Goal: Task Accomplishment & Management: Manage account settings

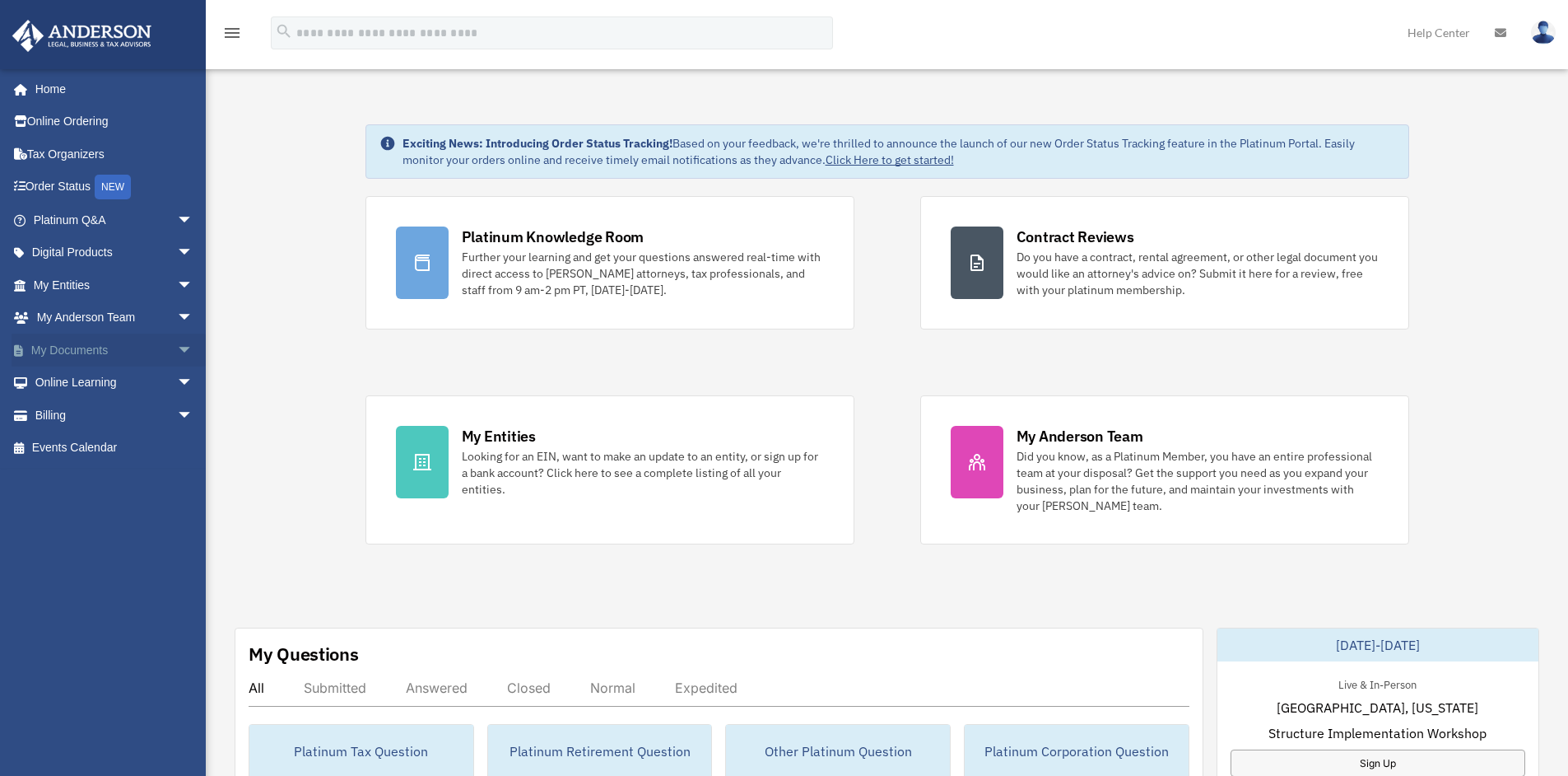
click at [90, 344] on link "My Documents arrow_drop_down" at bounding box center [115, 350] width 207 height 33
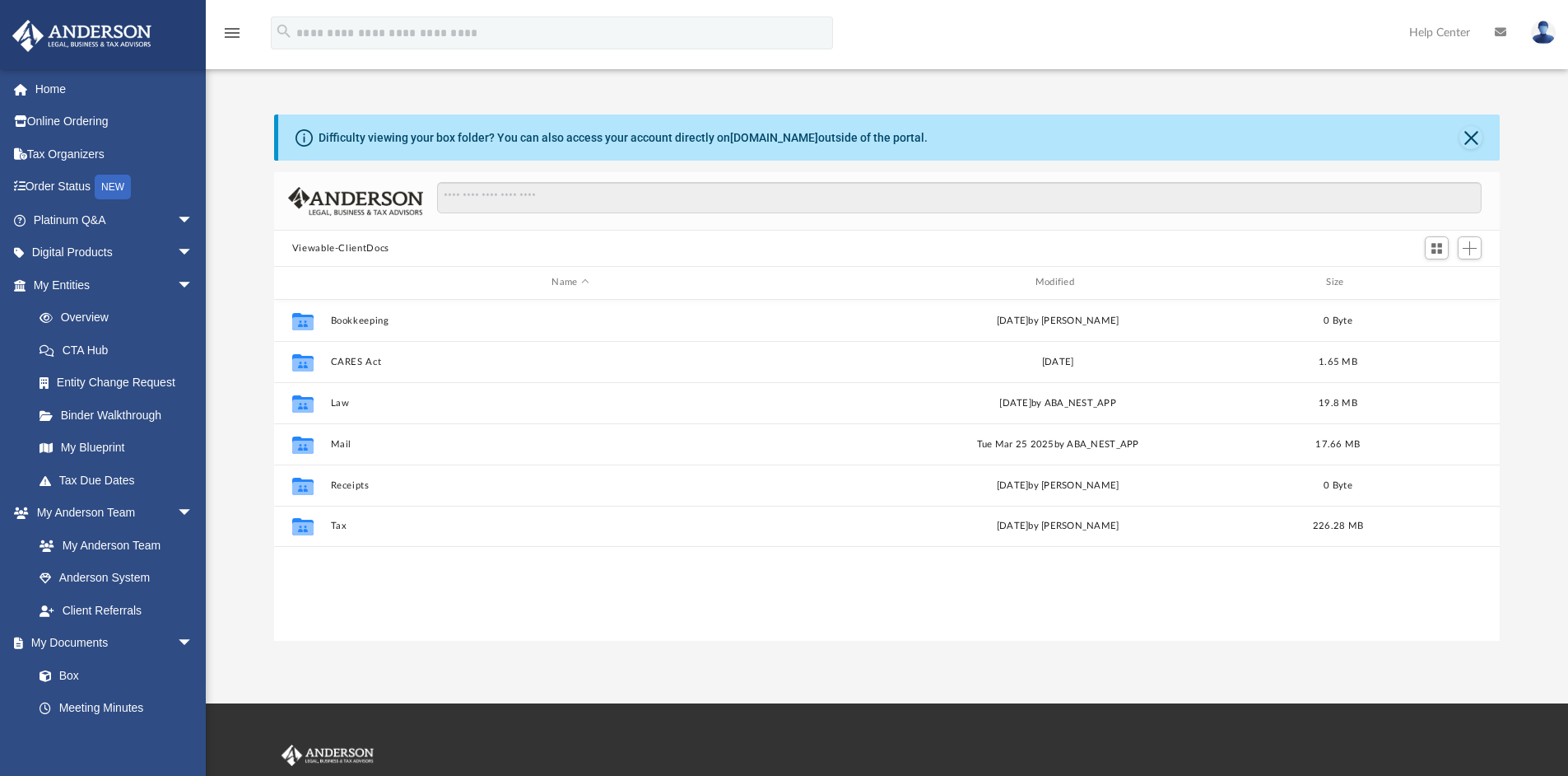
scroll to position [363, 1214]
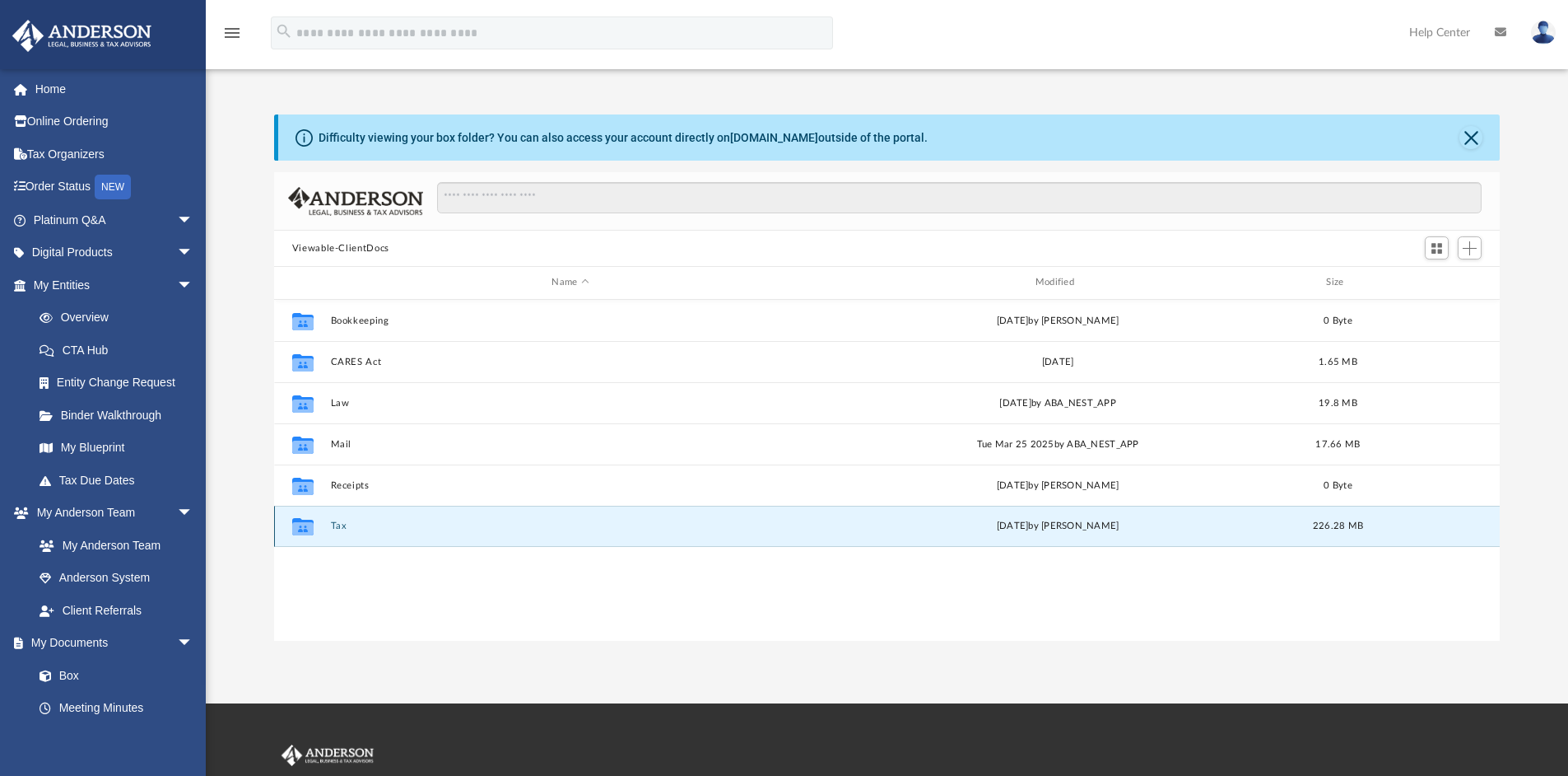
click at [429, 525] on button "Tax" at bounding box center [570, 526] width 480 height 11
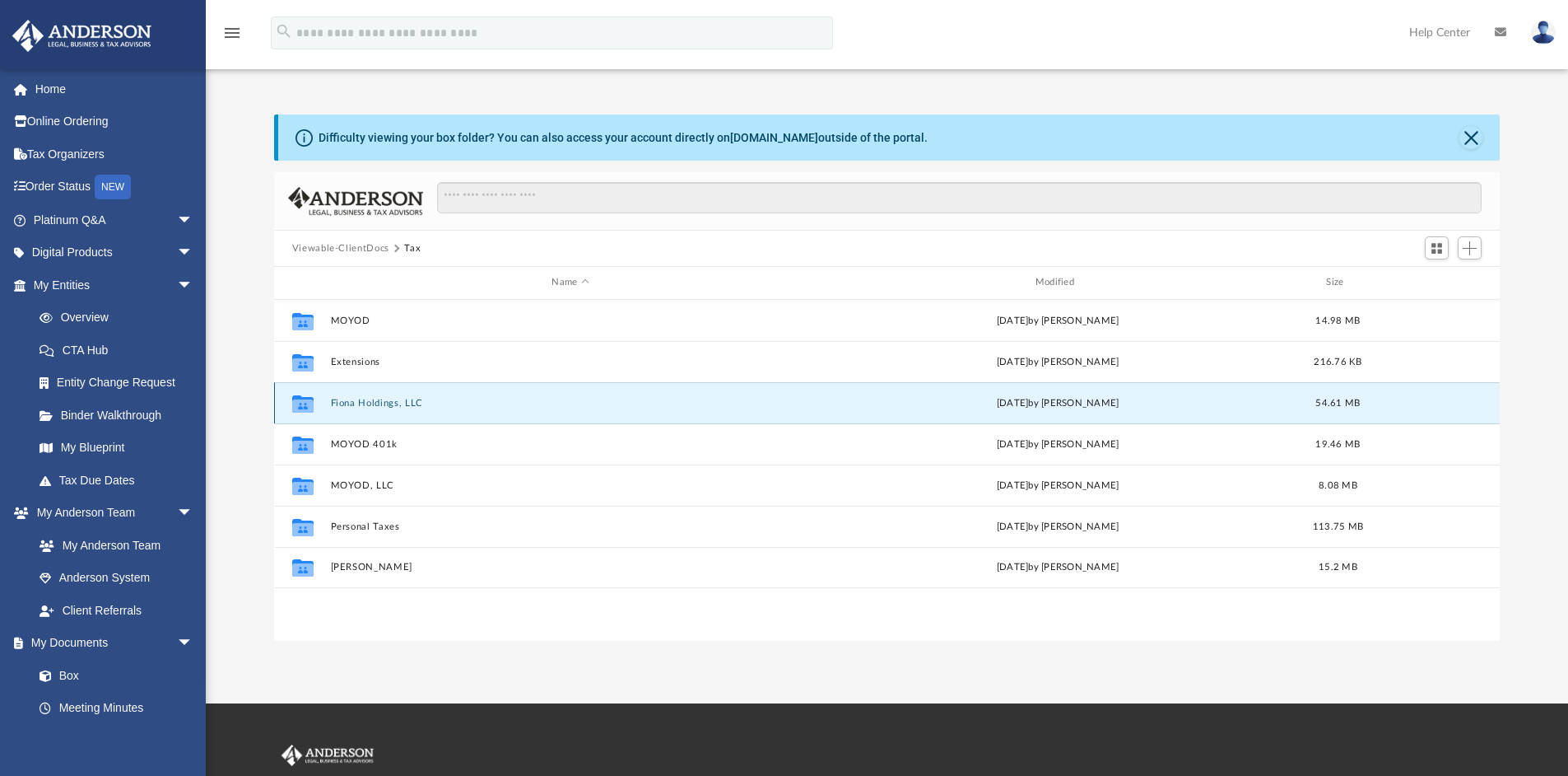
click at [454, 401] on button "Fiona Holdings, LLC" at bounding box center [570, 403] width 480 height 11
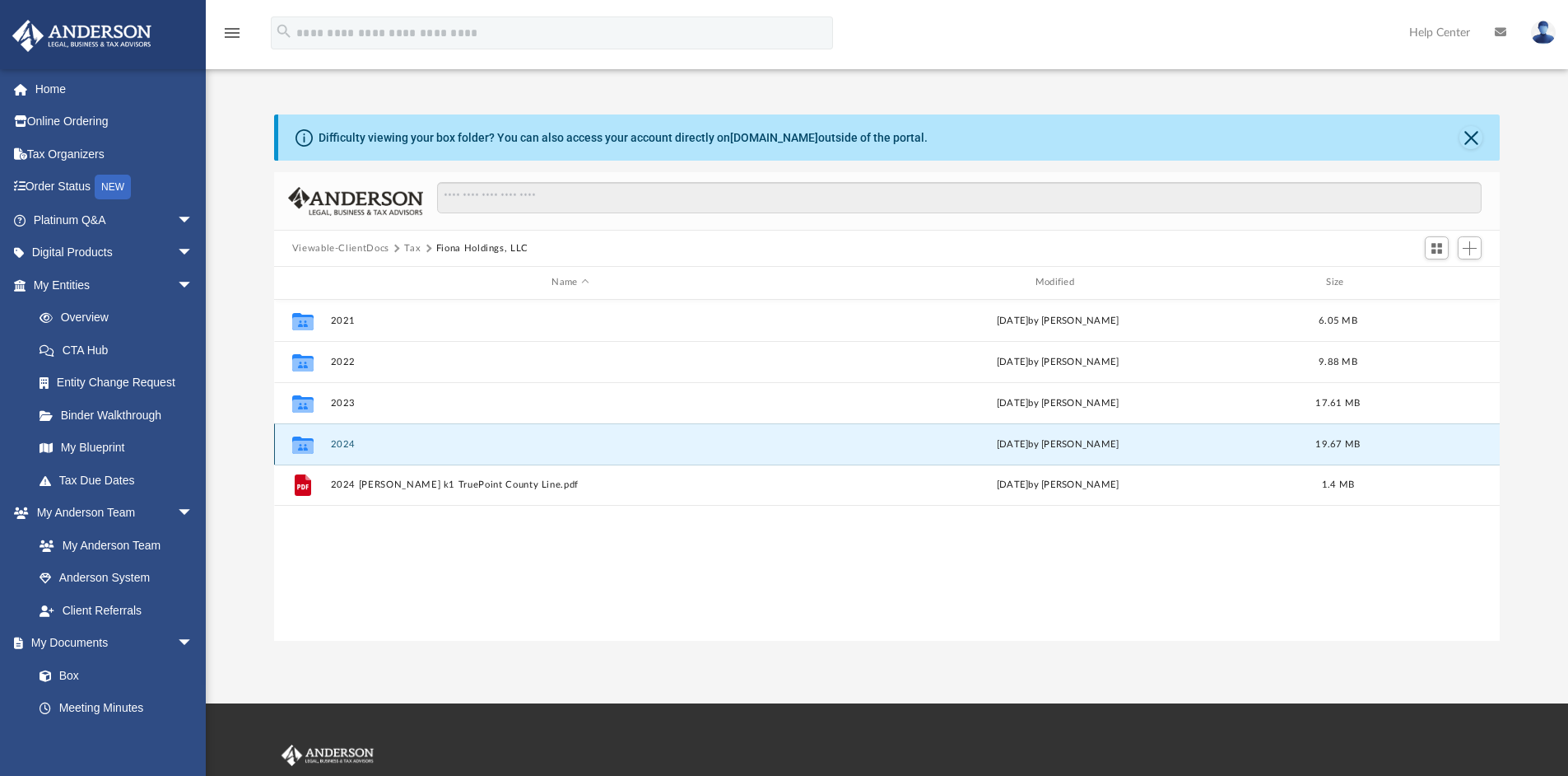
click at [401, 445] on button "2024" at bounding box center [570, 444] width 480 height 11
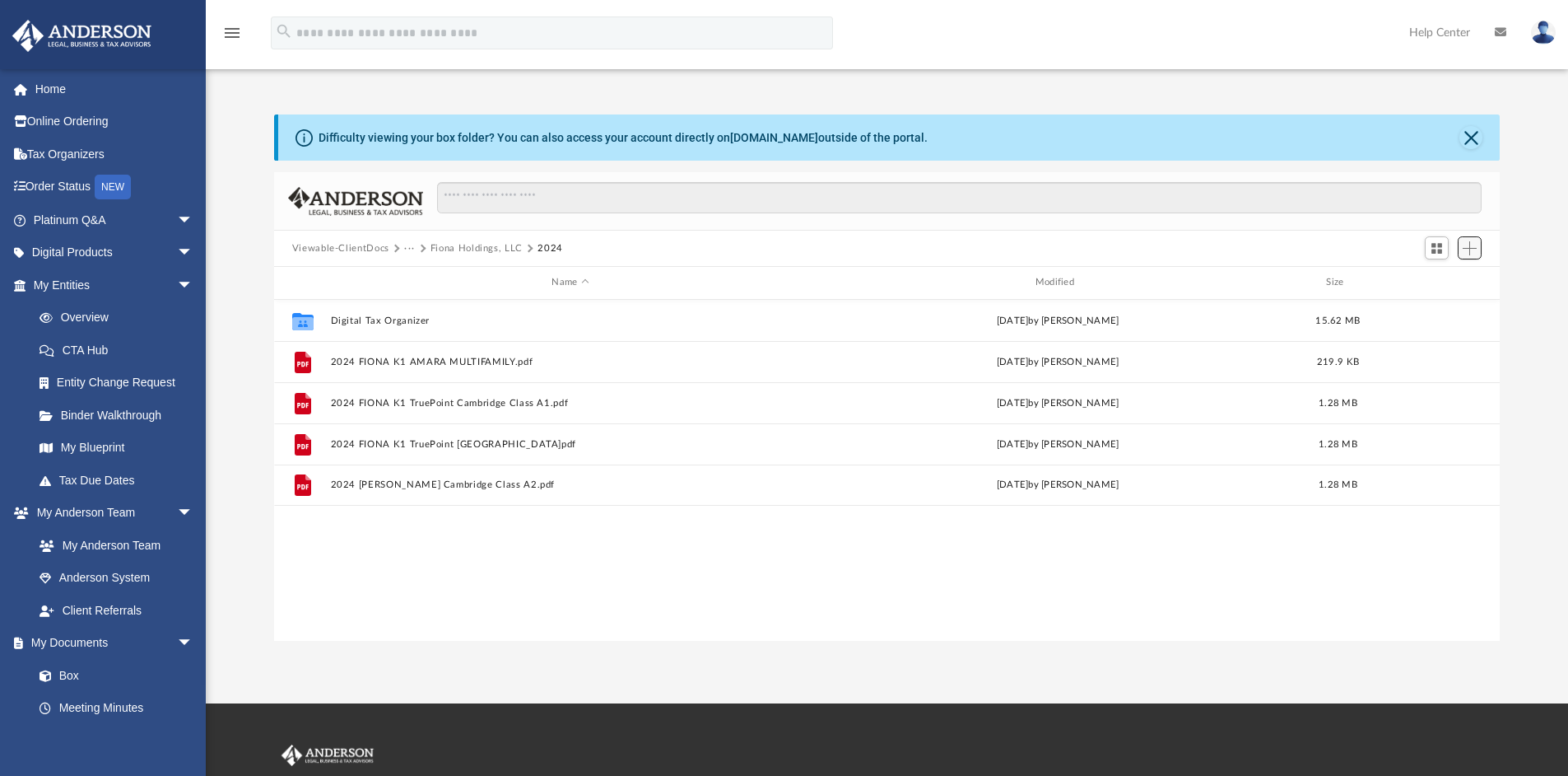
click at [1473, 247] on span "Add" at bounding box center [1469, 247] width 14 height 14
click at [1472, 245] on span "Add" at bounding box center [1469, 247] width 14 height 14
click at [1437, 279] on li "Upload" at bounding box center [1447, 281] width 53 height 17
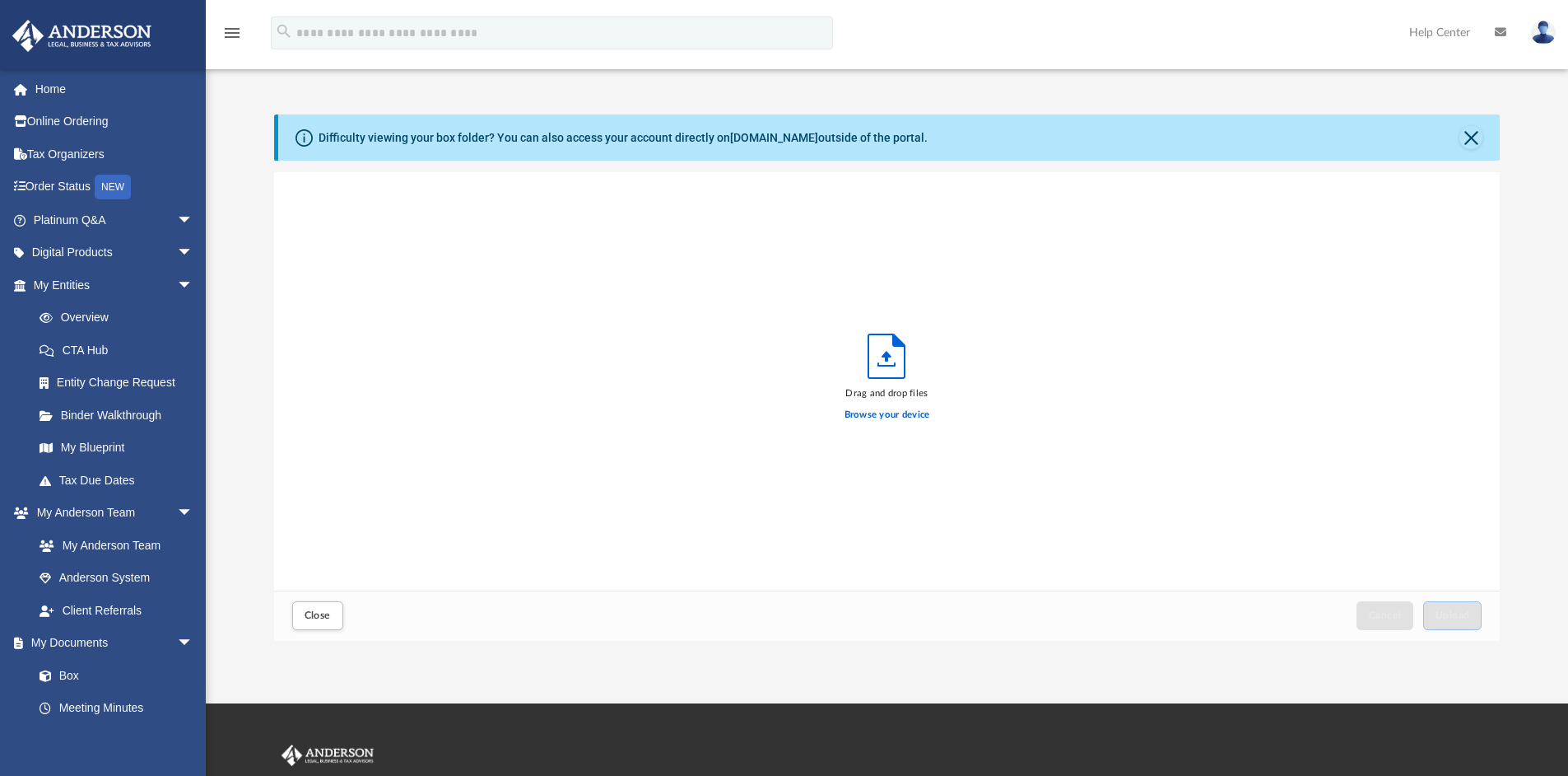
scroll to position [405, 1214]
click at [885, 413] on label "Browse your device" at bounding box center [887, 415] width 85 height 15
click at [0, 0] on input "Browse your device" at bounding box center [0, 0] width 0 height 0
click at [1454, 611] on span "Upload" at bounding box center [1453, 615] width 34 height 10
